Goal: Information Seeking & Learning: Check status

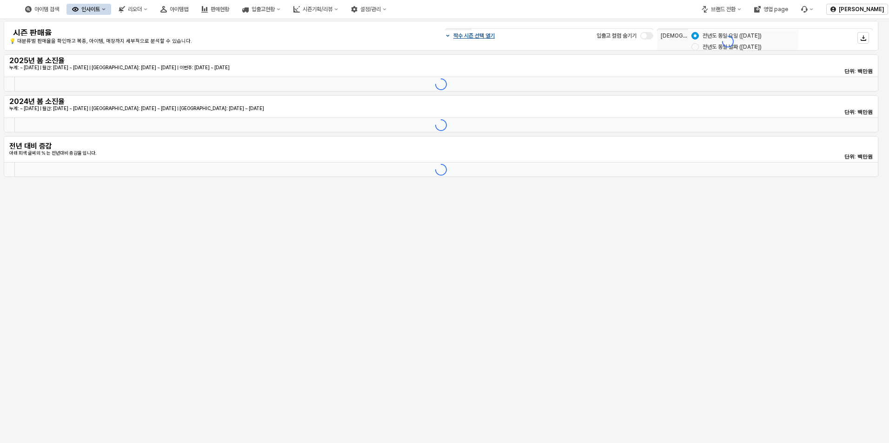
type input "*******"
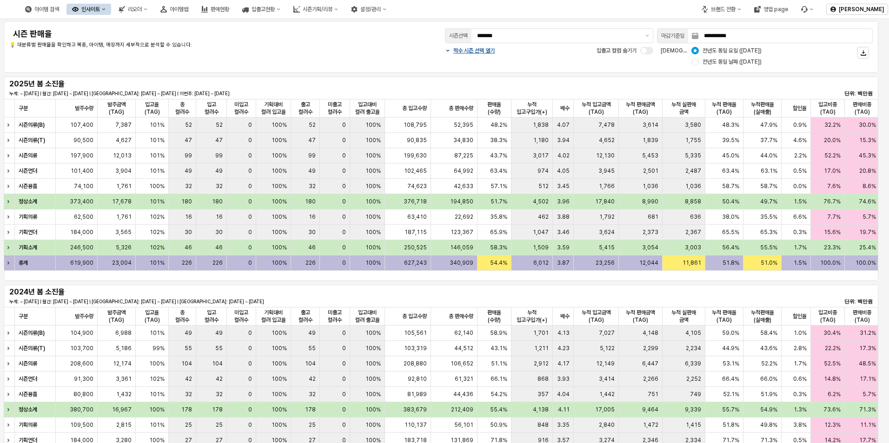
click at [100, 8] on div "인사이트" at bounding box center [90, 9] width 19 height 7
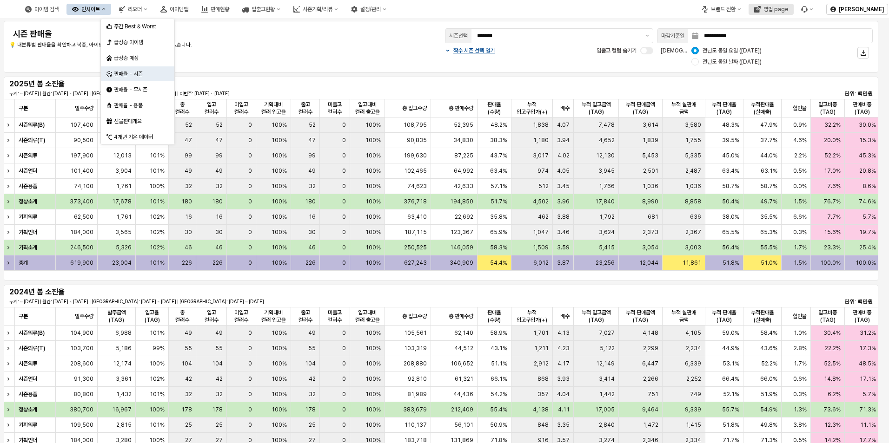
click at [775, 7] on div "영업 page" at bounding box center [775, 9] width 25 height 7
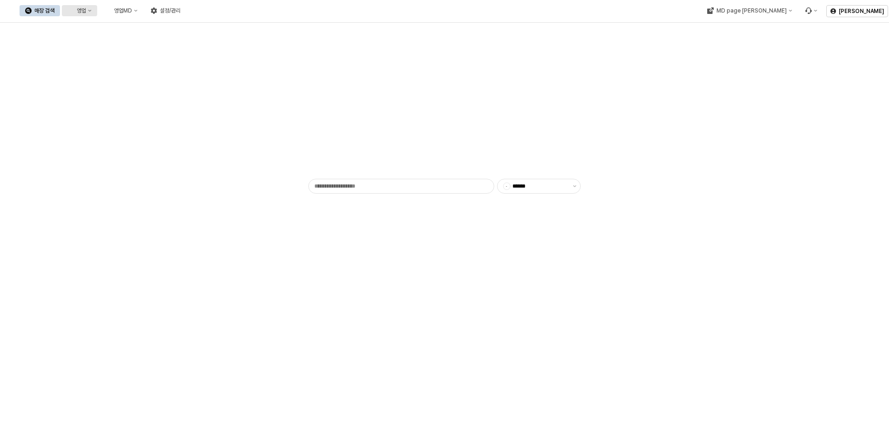
click at [86, 10] on div "영업" at bounding box center [81, 10] width 9 height 7
click at [181, 42] on div "매장상세 현황" at bounding box center [182, 43] width 49 height 7
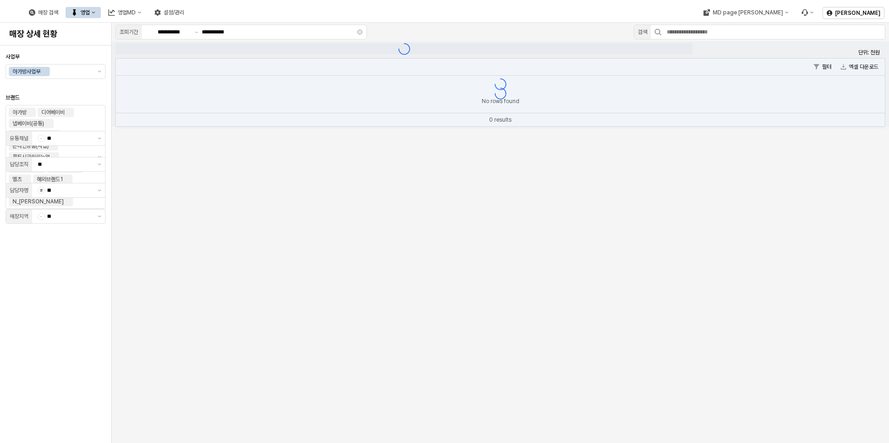
type input "**"
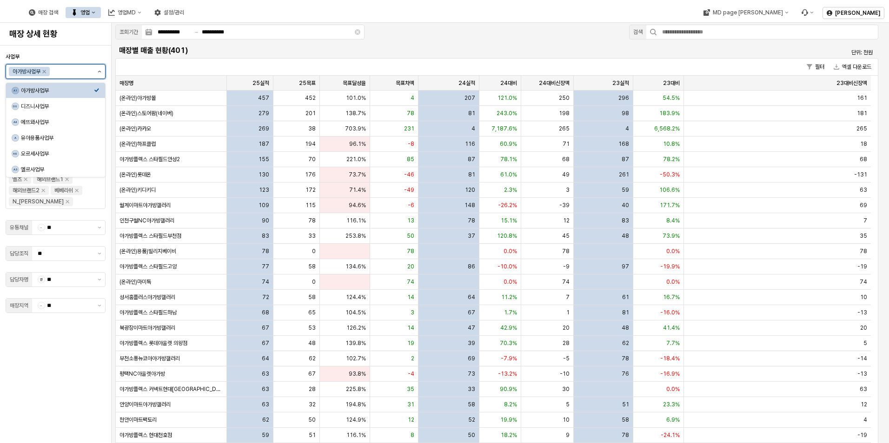
click at [99, 73] on button "제안 사항 표시" at bounding box center [99, 72] width 11 height 14
click at [69, 107] on div "디즈니사업부" at bounding box center [57, 106] width 73 height 7
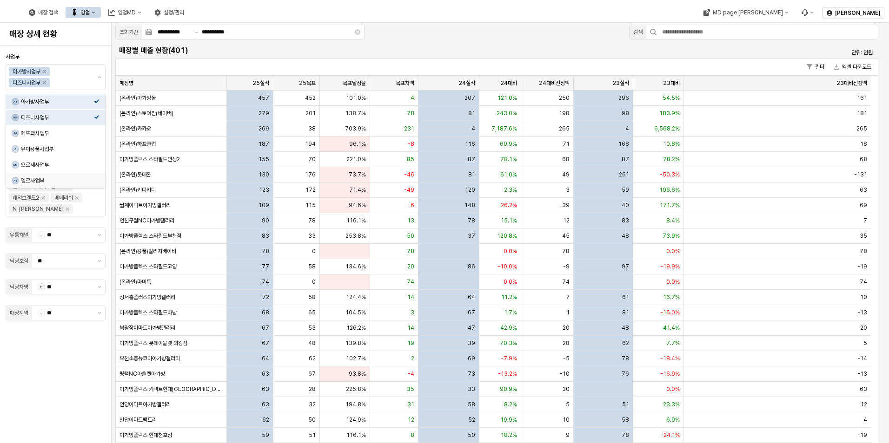
click at [44, 385] on div "사업부 아가방사업부 디즈니사업부 브랜드 아가방 디어베이비 냅베이비(공통) 온라인 디어베이비 온라인용품(사입) 퓨토시크릿리뉴얼 꼬똥드베베 디자인…" at bounding box center [56, 244] width 100 height 390
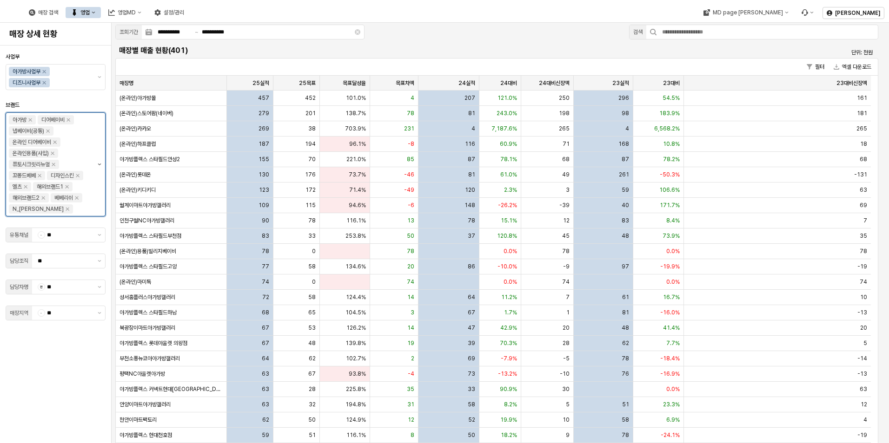
click at [101, 165] on button "제안 사항 표시" at bounding box center [99, 164] width 11 height 103
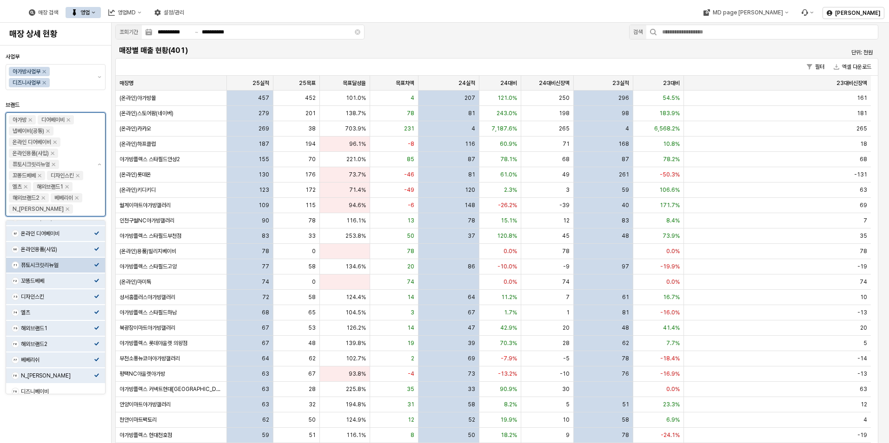
scroll to position [47, 0]
click at [94, 387] on icon "Select an option" at bounding box center [97, 386] width 6 height 6
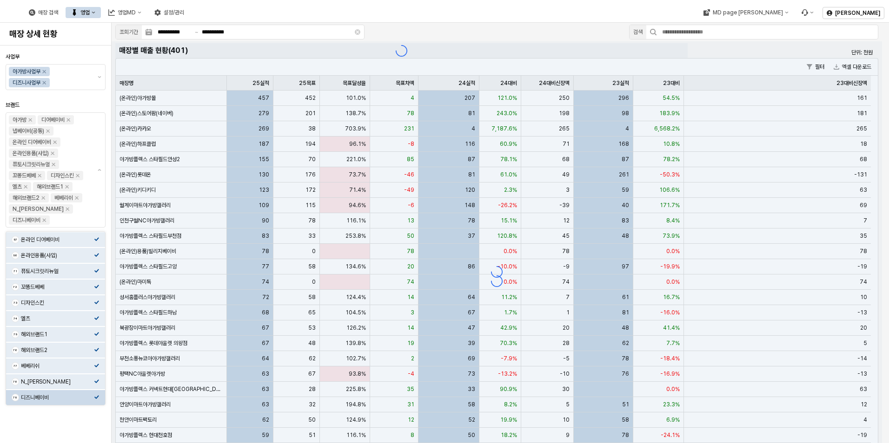
click at [67, 434] on div "사업부 아가방사업부 디즈니사업부 브랜드 아가방 디어베이비 냅베이비(공통) 온라인 디어베이비 온라인용품(사입) 퓨토시크릿리뉴얼 꼬똥드베베 디자인…" at bounding box center [56, 244] width 100 height 390
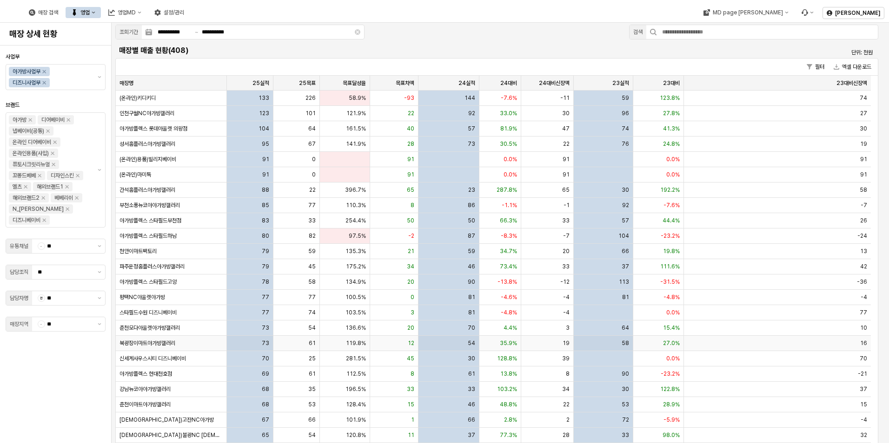
scroll to position [186, 0]
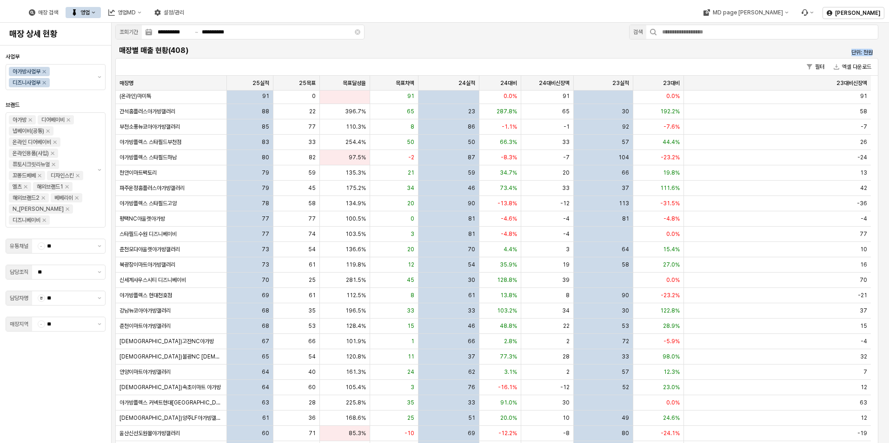
click at [261, 58] on div "매장별 매출 현황(408) 단위: 천원 필터 엑셀 다운로드 매장명 매장명 25실적 25실적 25목표 25목표 목표달성율 목표달성율 목표차액 목…" at bounding box center [496, 273] width 763 height 461
